Goal: Transaction & Acquisition: Purchase product/service

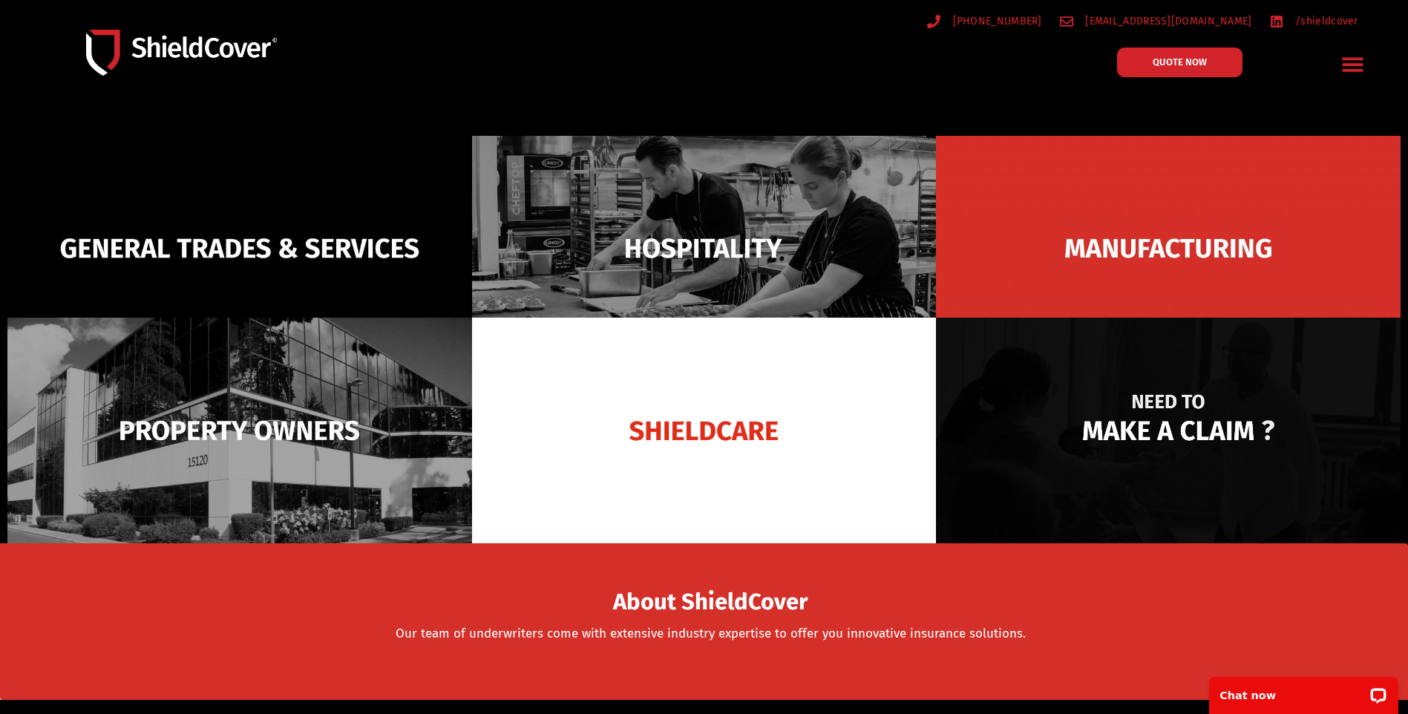
scroll to position [74, 0]
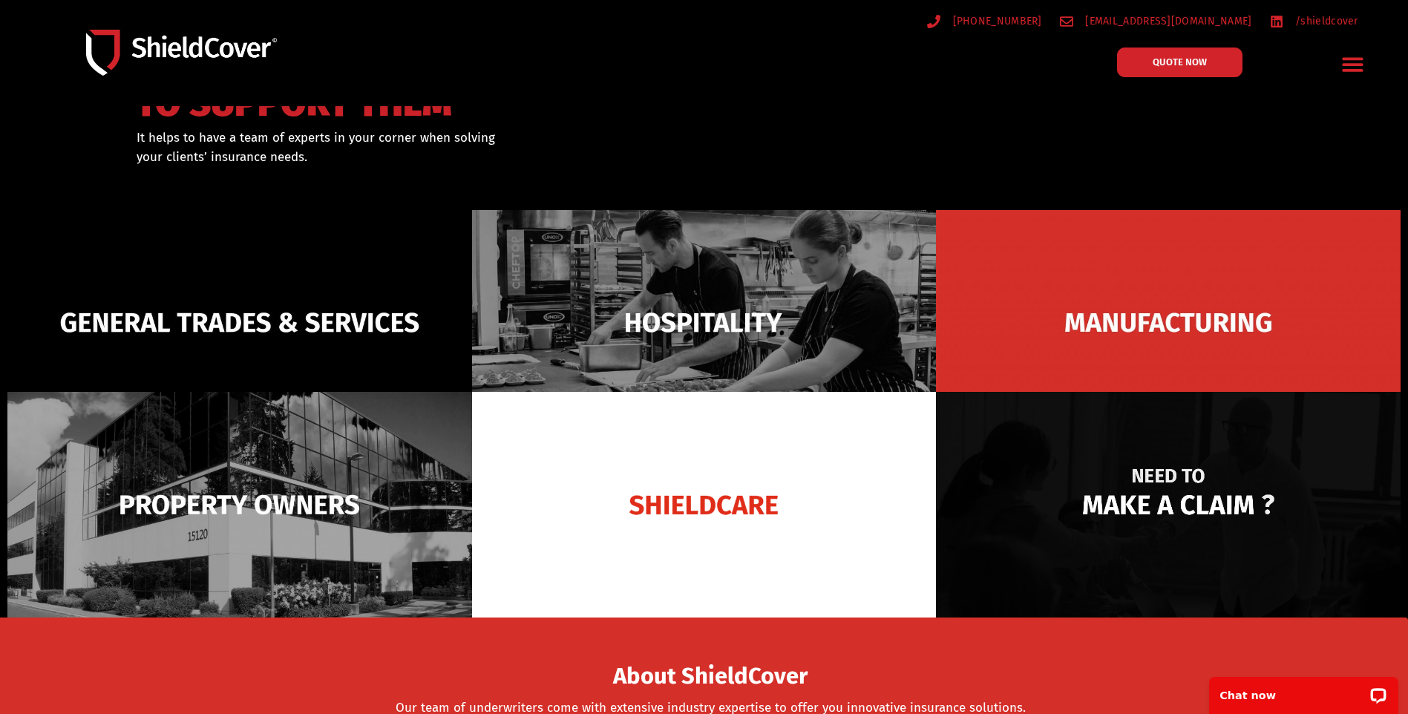
click at [1125, 318] on img at bounding box center [1168, 323] width 465 height 226
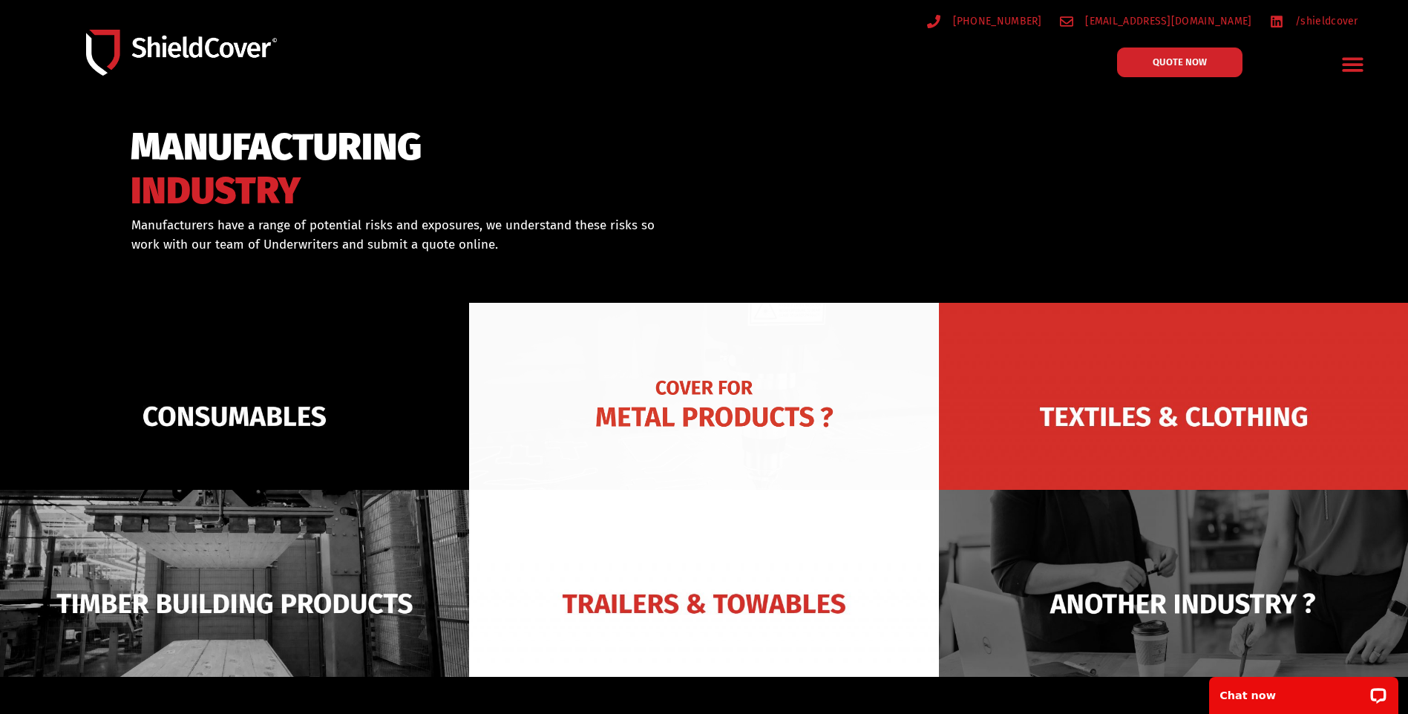
click at [743, 399] on img at bounding box center [703, 417] width 469 height 228
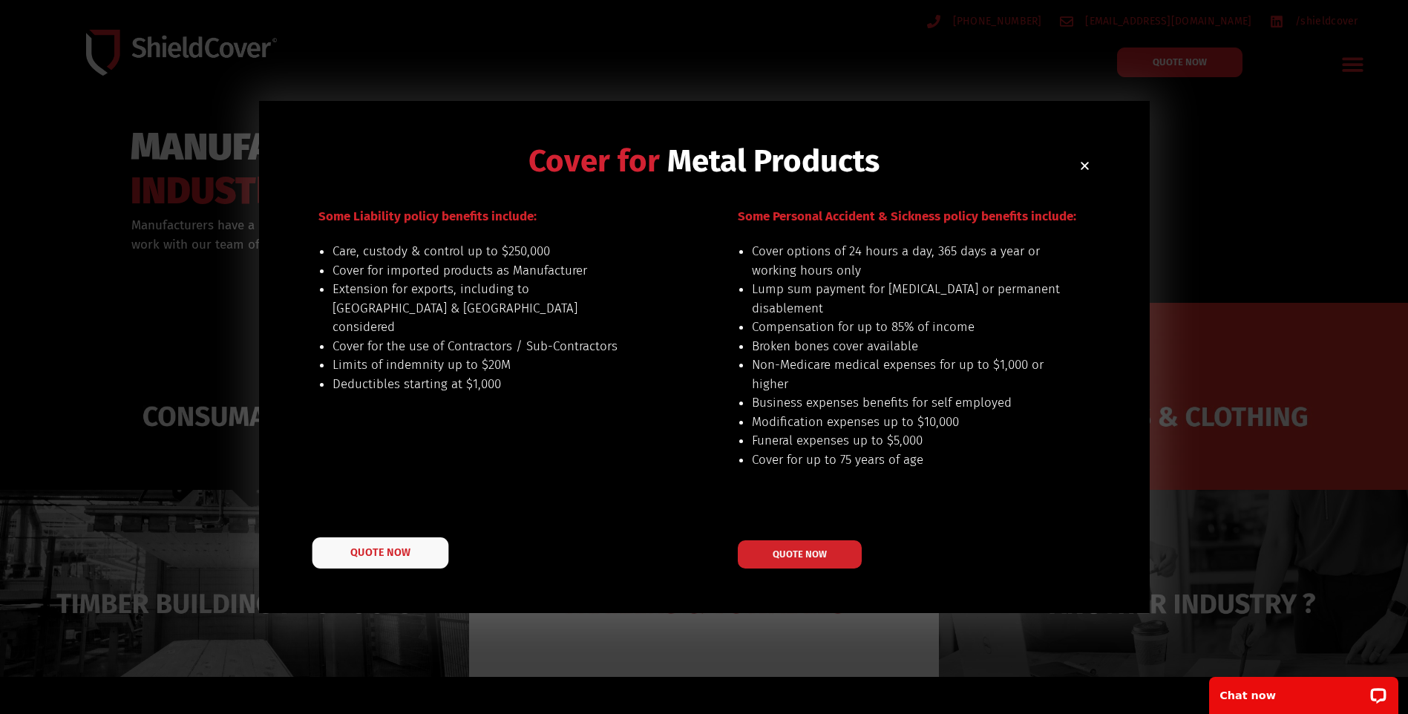
click at [393, 547] on span "QUOTE NOW" at bounding box center [379, 552] width 59 height 10
